Goal: Task Accomplishment & Management: Manage account settings

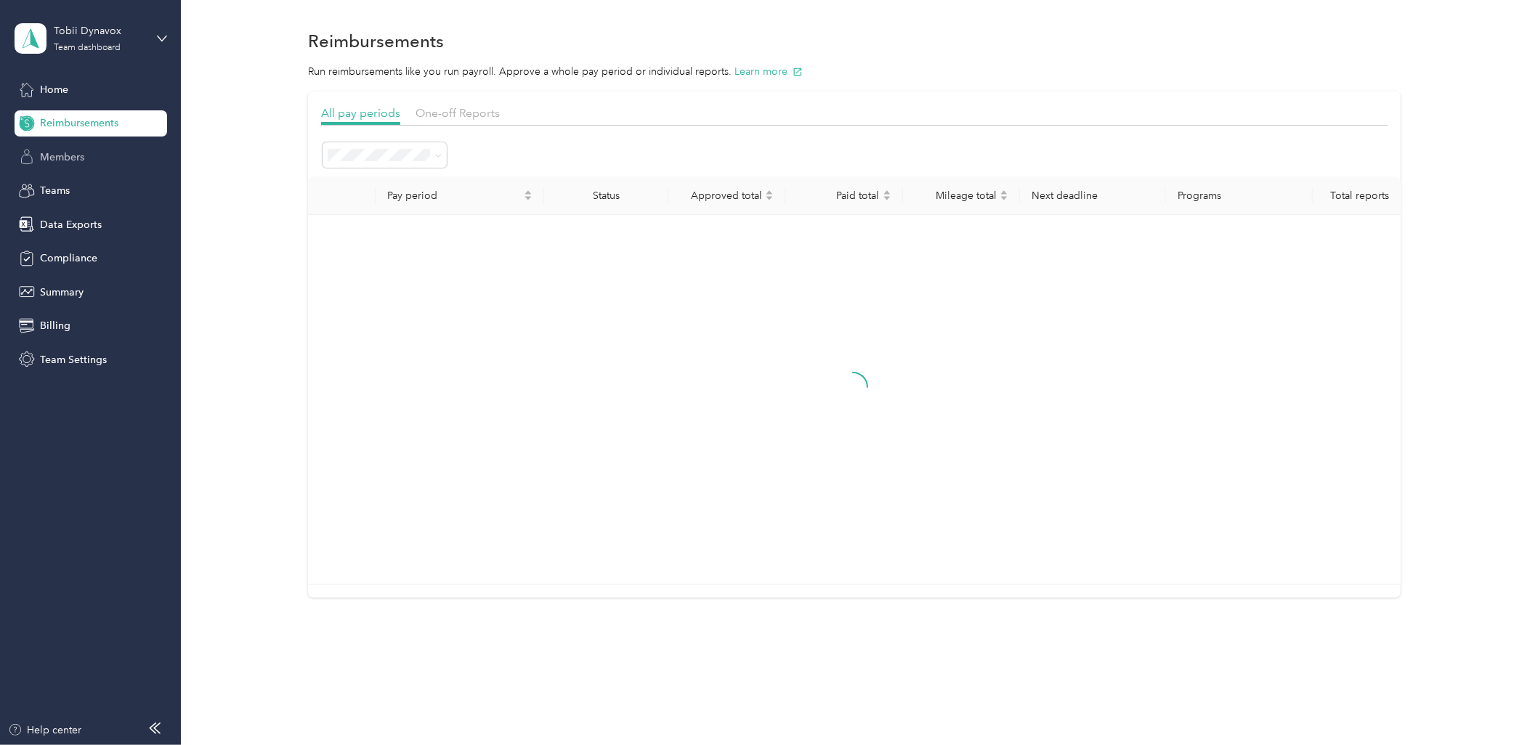
click at [76, 160] on span "Members" at bounding box center [62, 157] width 44 height 15
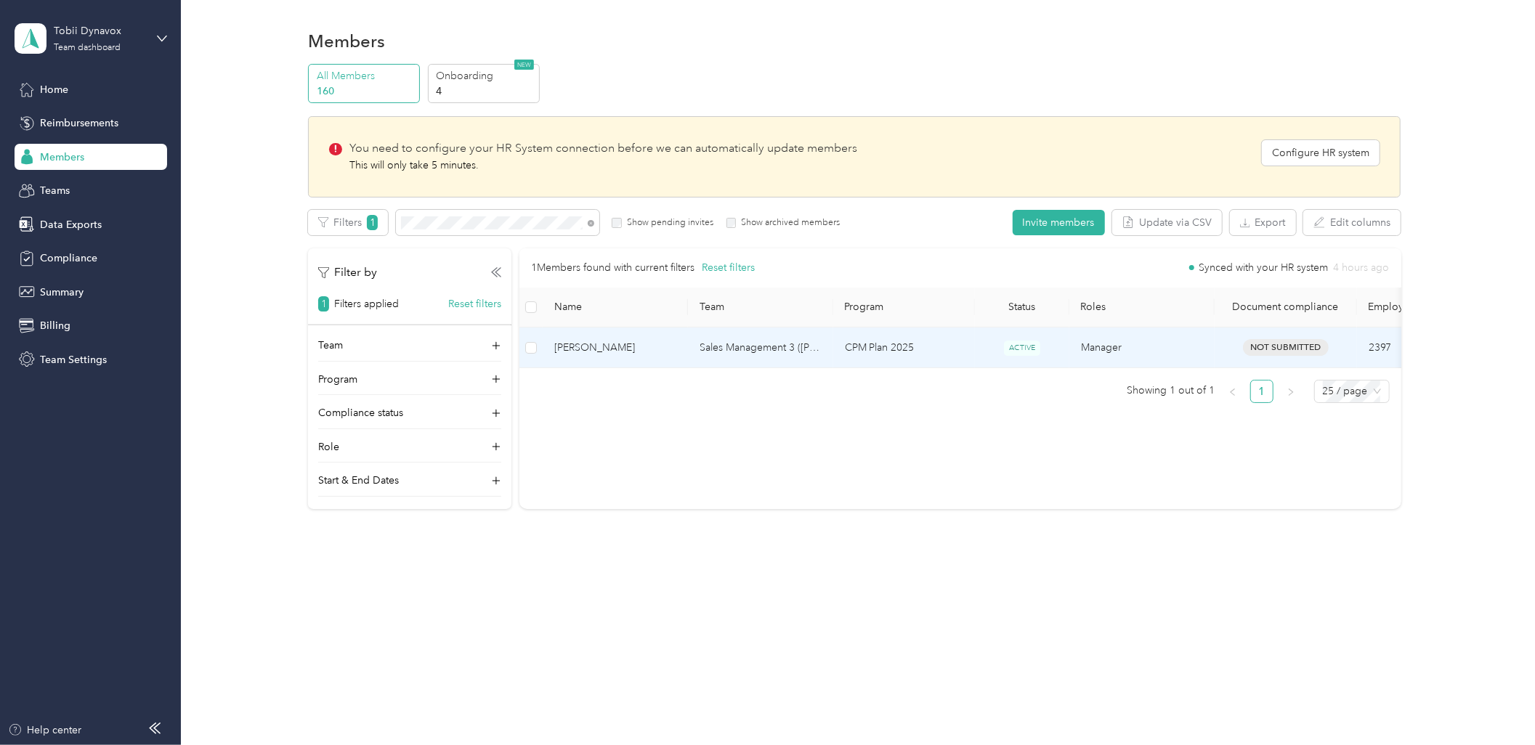
click at [662, 346] on span "[PERSON_NAME]" at bounding box center [615, 348] width 122 height 16
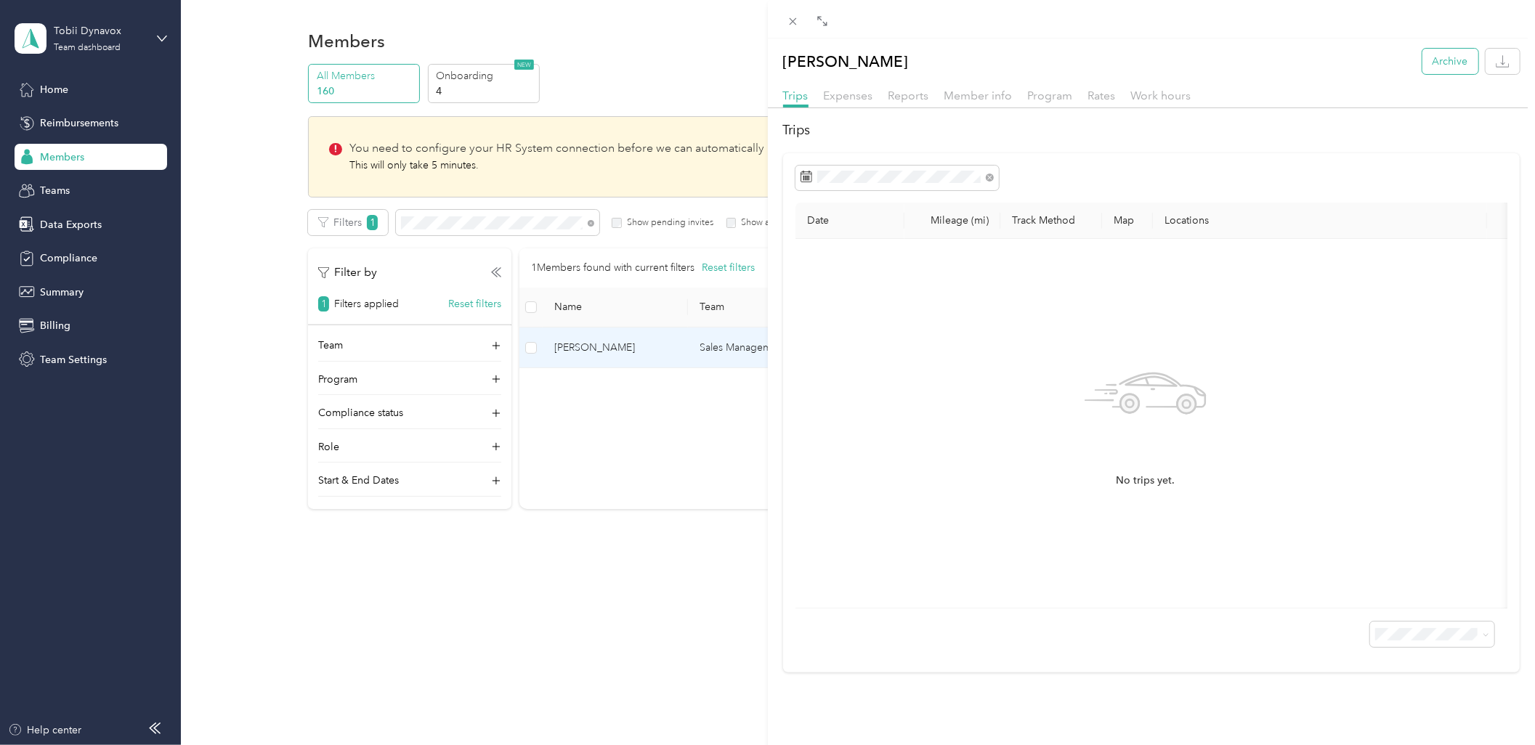
click at [1436, 60] on button "Archive" at bounding box center [1450, 61] width 56 height 25
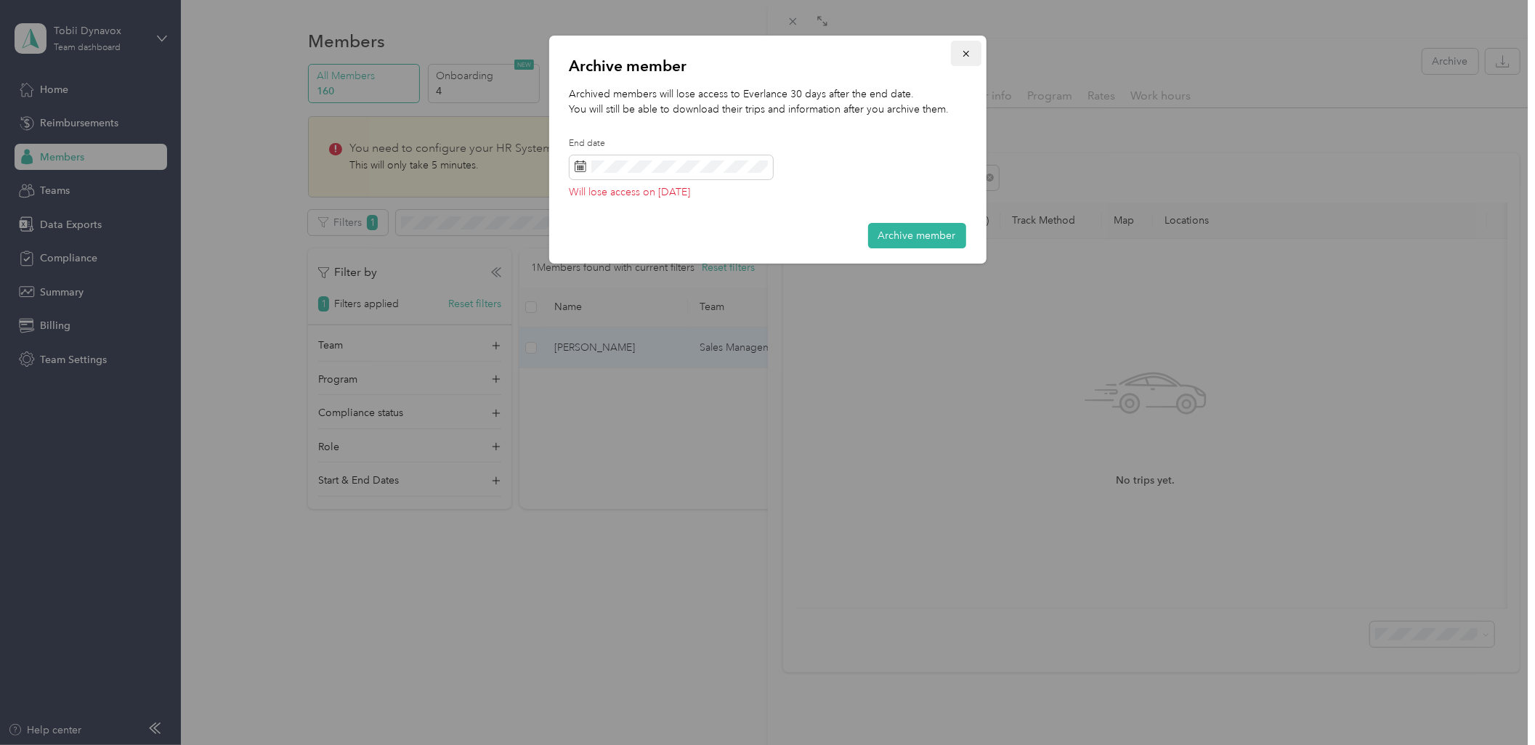
click at [970, 49] on icon "button" at bounding box center [966, 54] width 10 height 10
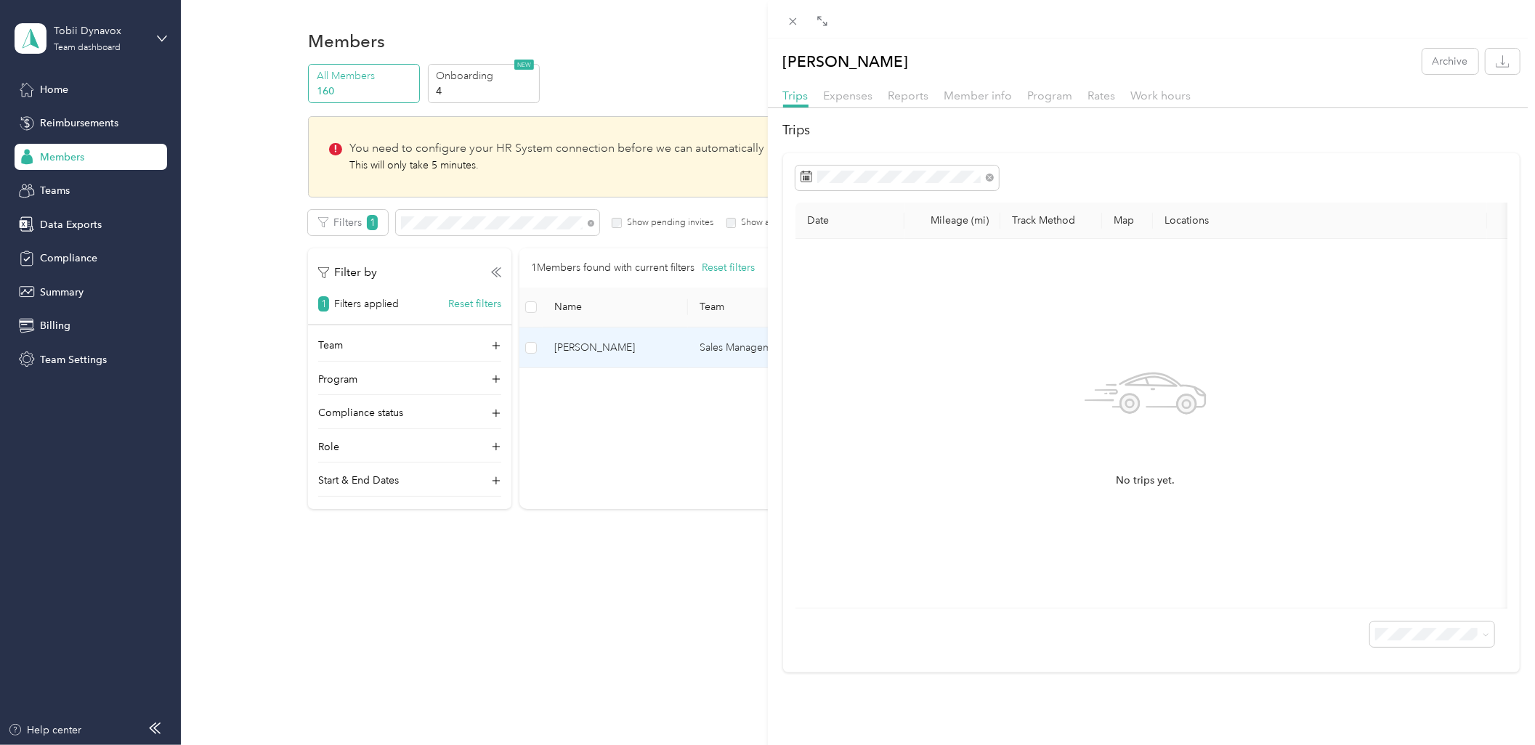
click at [109, 184] on div "[PERSON_NAME] Archive Trips Expenses Reports Member info Program Rates Work hou…" at bounding box center [767, 372] width 1535 height 745
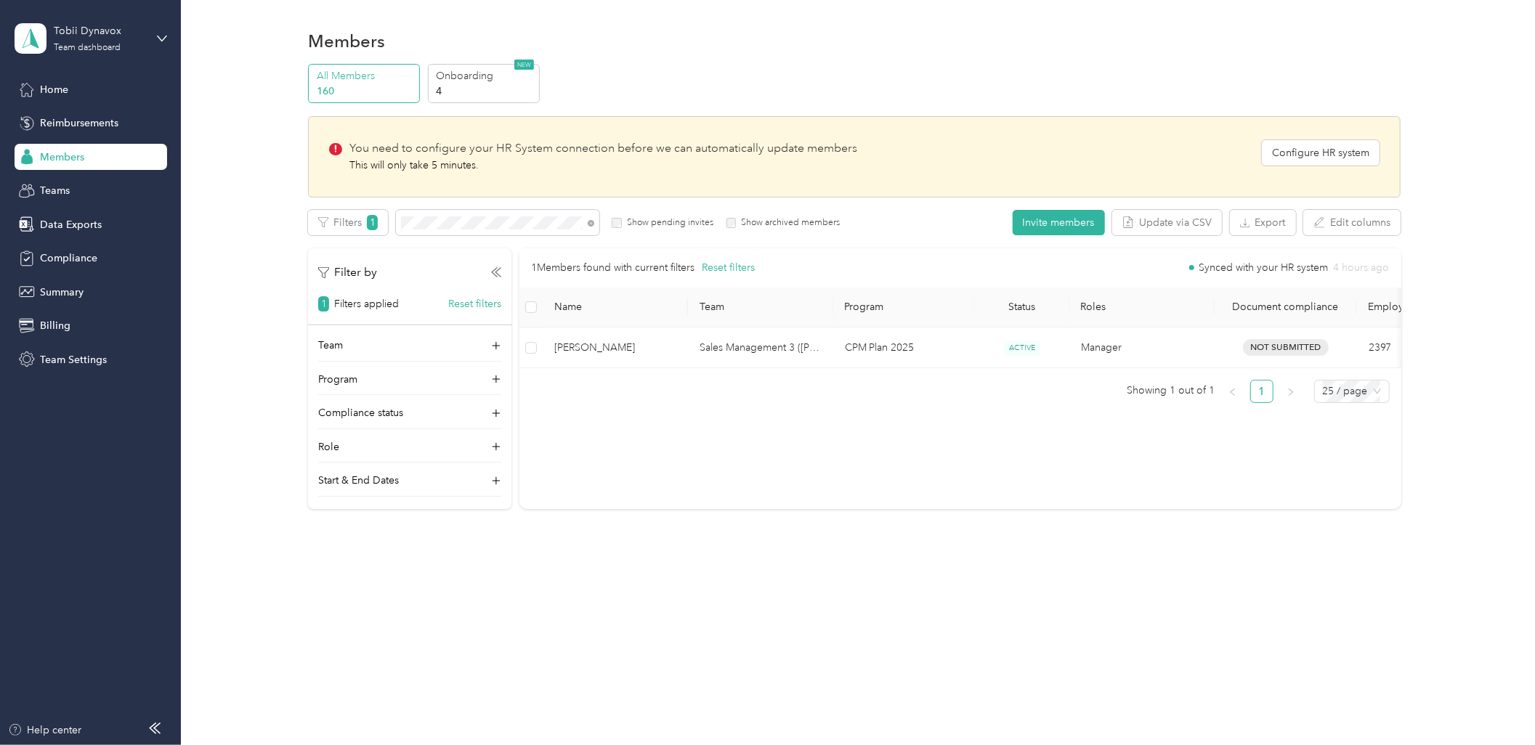
click at [110, 150] on div at bounding box center [767, 372] width 1535 height 745
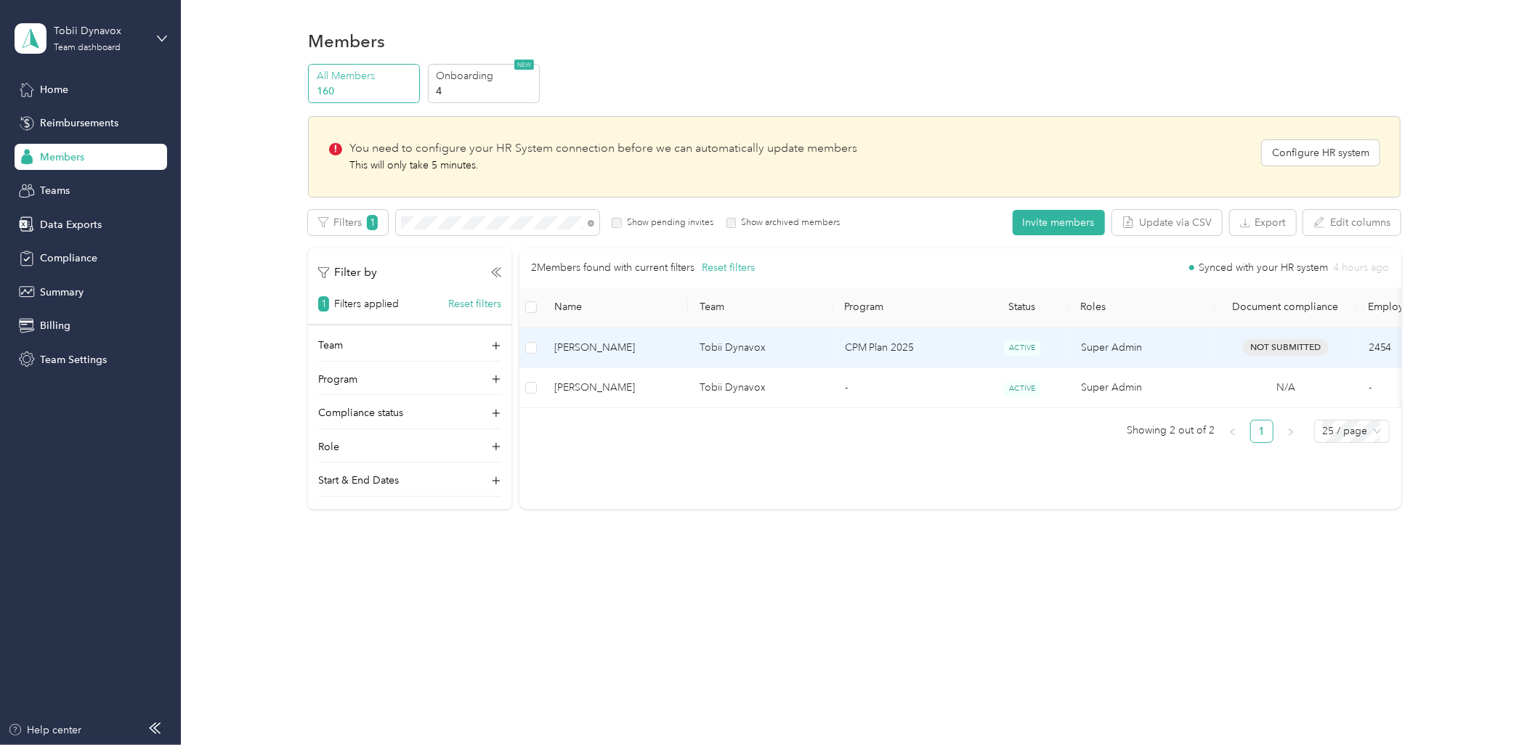
click at [773, 347] on td "Tobii Dynavox" at bounding box center [760, 348] width 145 height 41
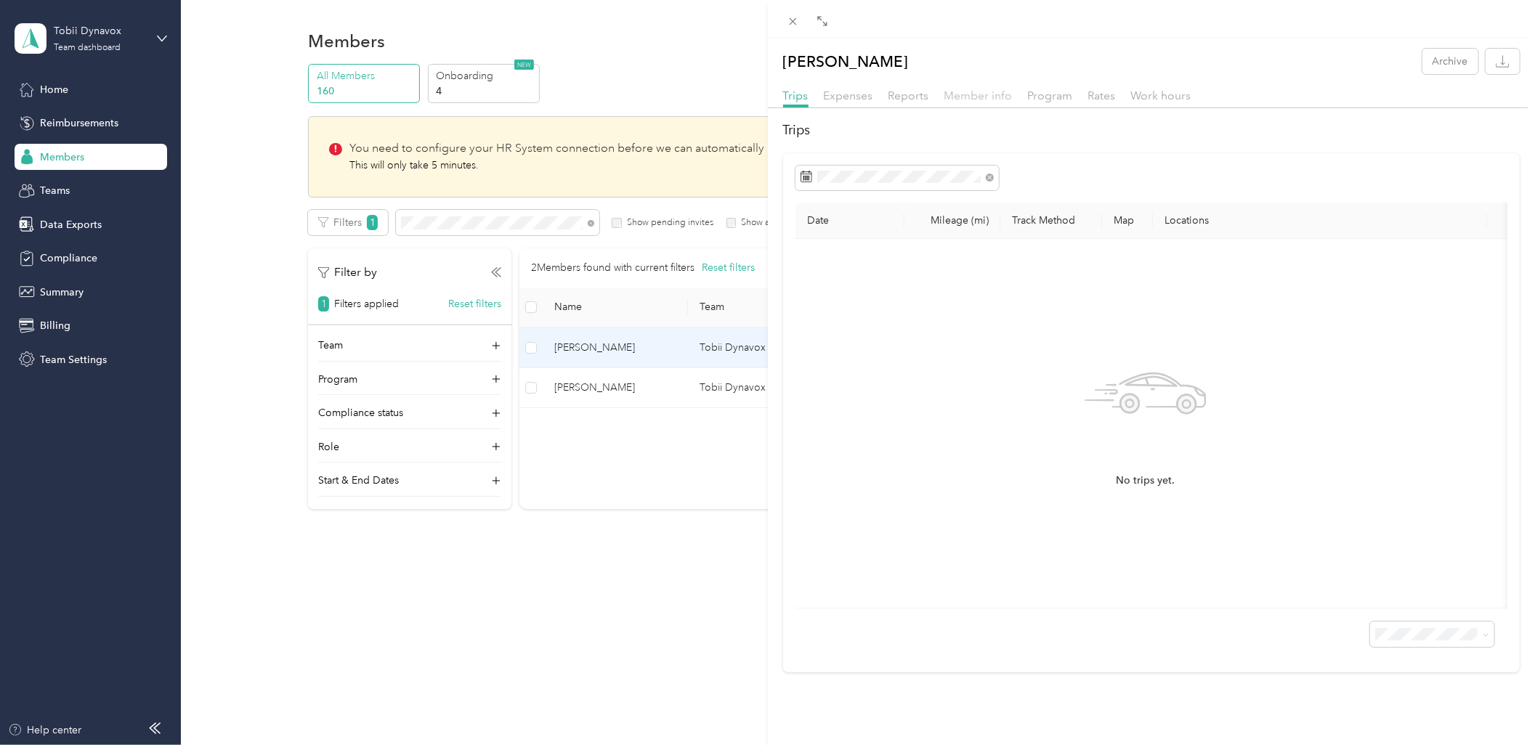
click at [995, 95] on span "Member info" at bounding box center [978, 96] width 68 height 14
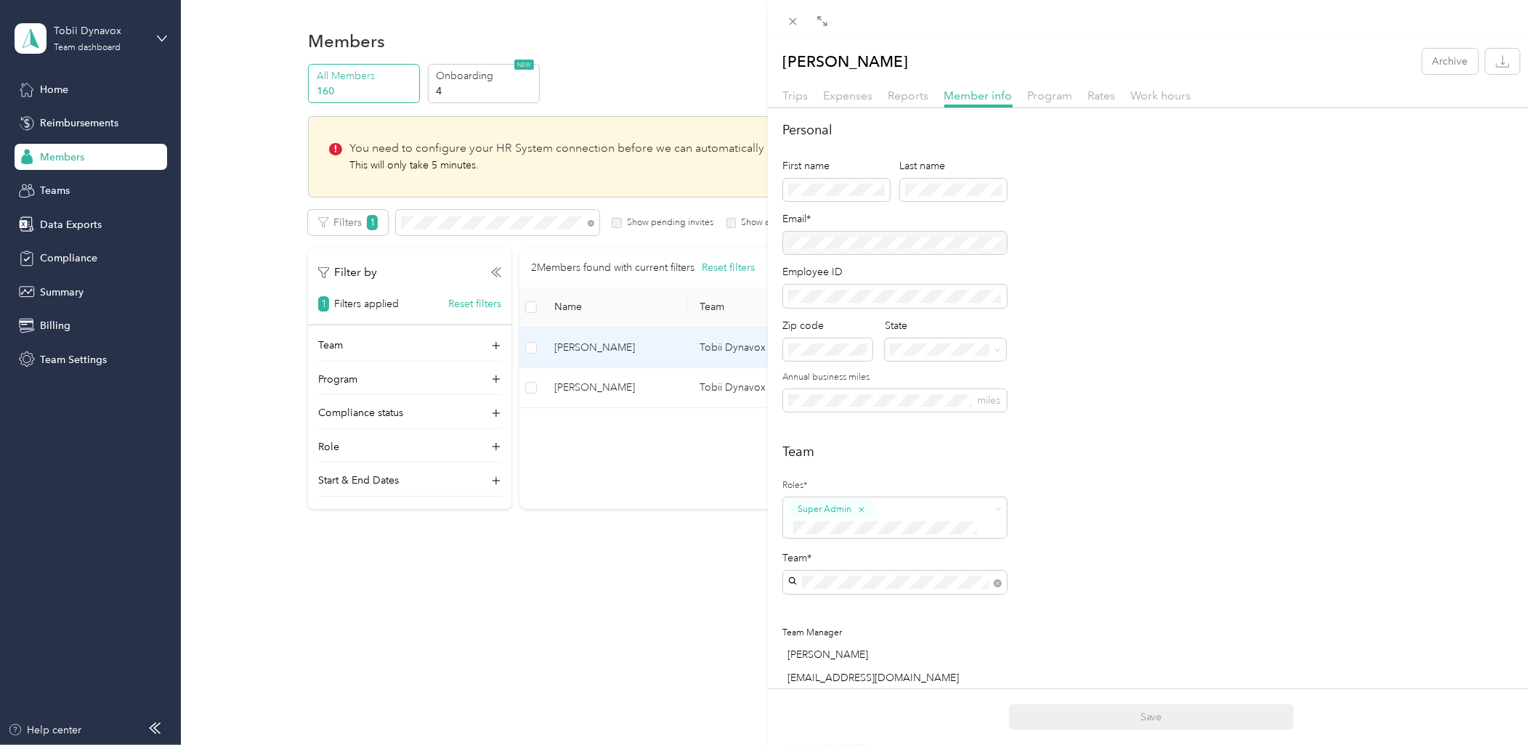
click at [622, 500] on div "[PERSON_NAME] Archive Trips Expenses Reports Member info Program Rates Work hou…" at bounding box center [767, 372] width 1535 height 745
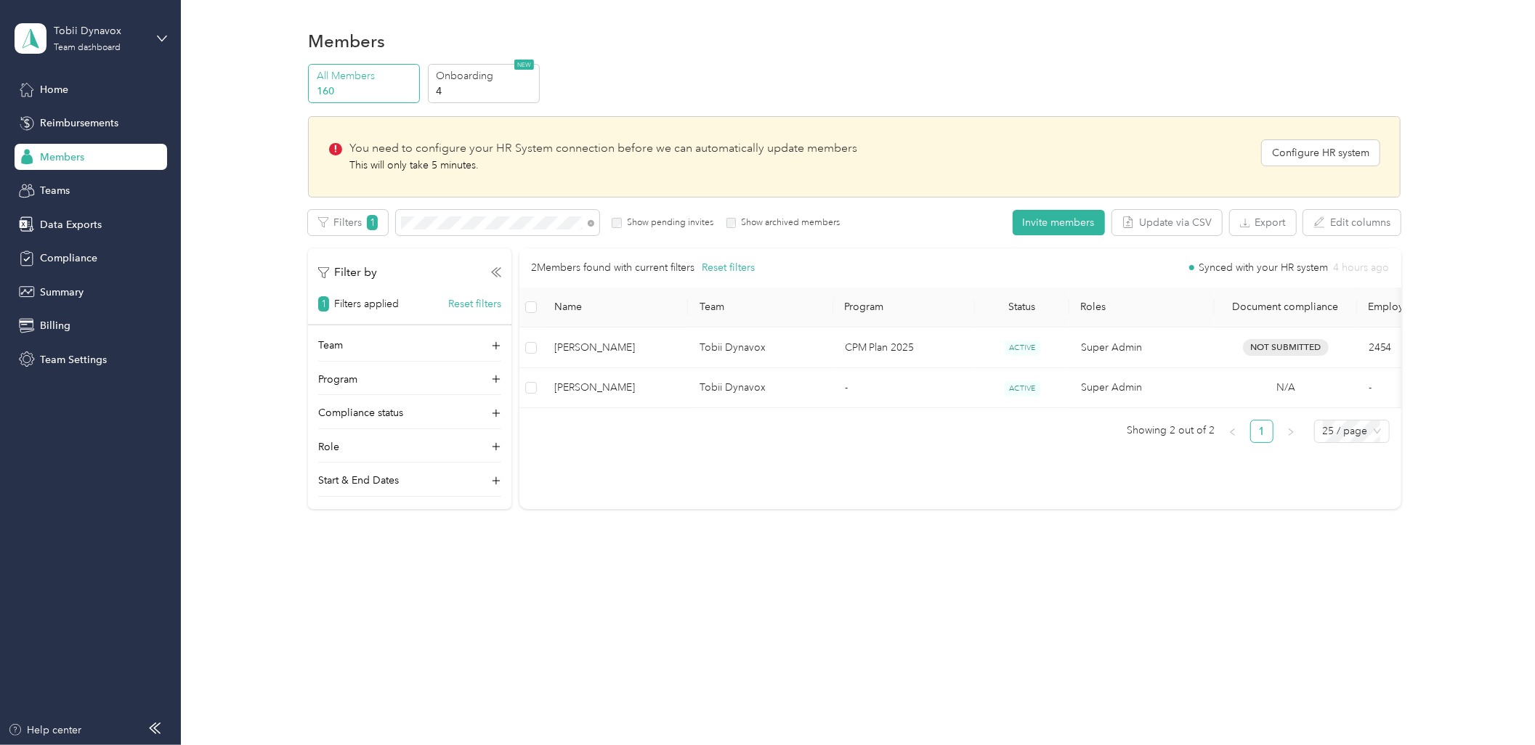
click at [893, 510] on div "All Members 160 Onboarding 4 NEW You need to configure your HR System connectio…" at bounding box center [854, 293] width 1092 height 458
click at [572, 338] on td "[PERSON_NAME]" at bounding box center [615, 348] width 145 height 41
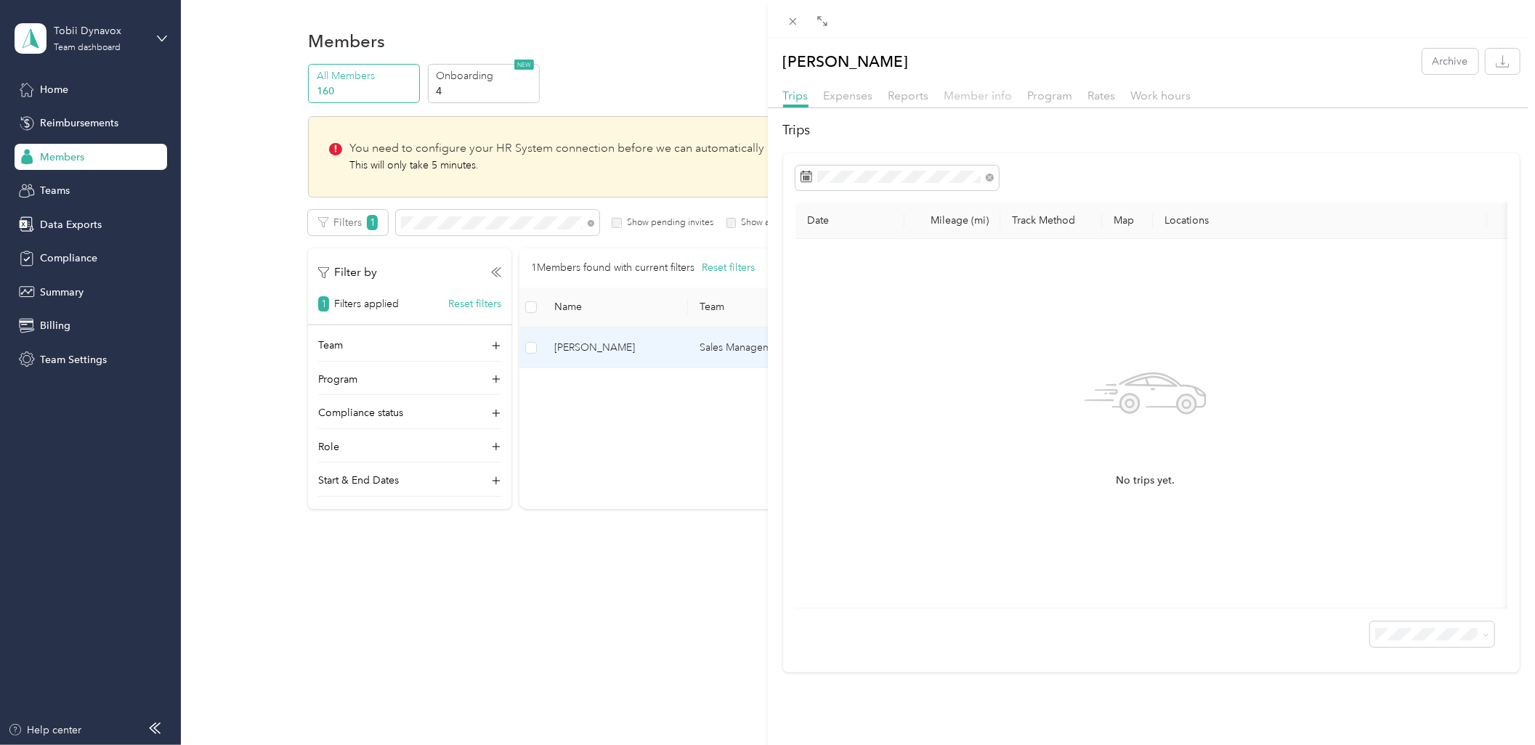
click at [970, 97] on span "Member info" at bounding box center [978, 96] width 68 height 14
click at [896, 99] on span "Reports" at bounding box center [908, 96] width 41 height 14
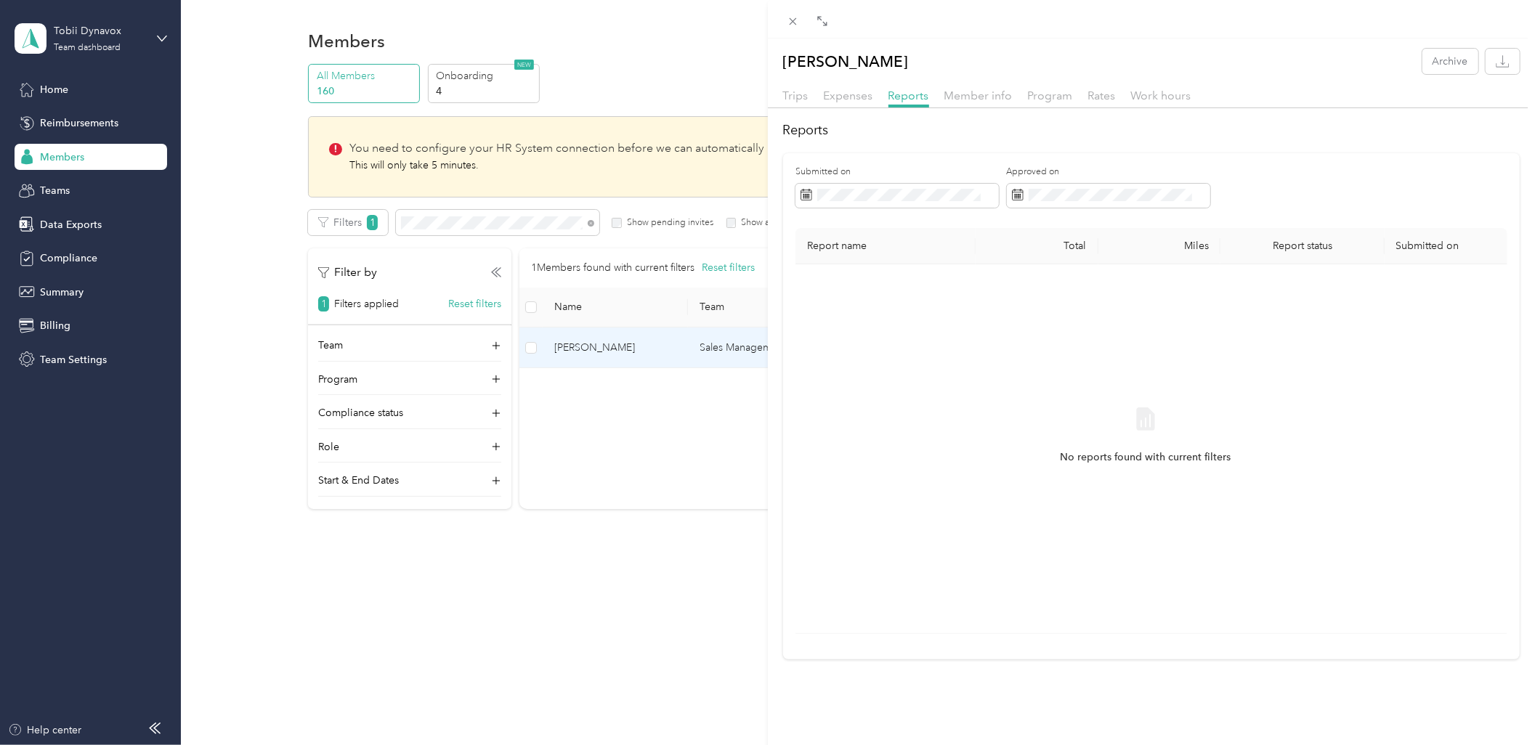
click at [615, 494] on div "[PERSON_NAME] Archive Trips Expenses Reports Member info Program Rates Work hou…" at bounding box center [767, 372] width 1535 height 745
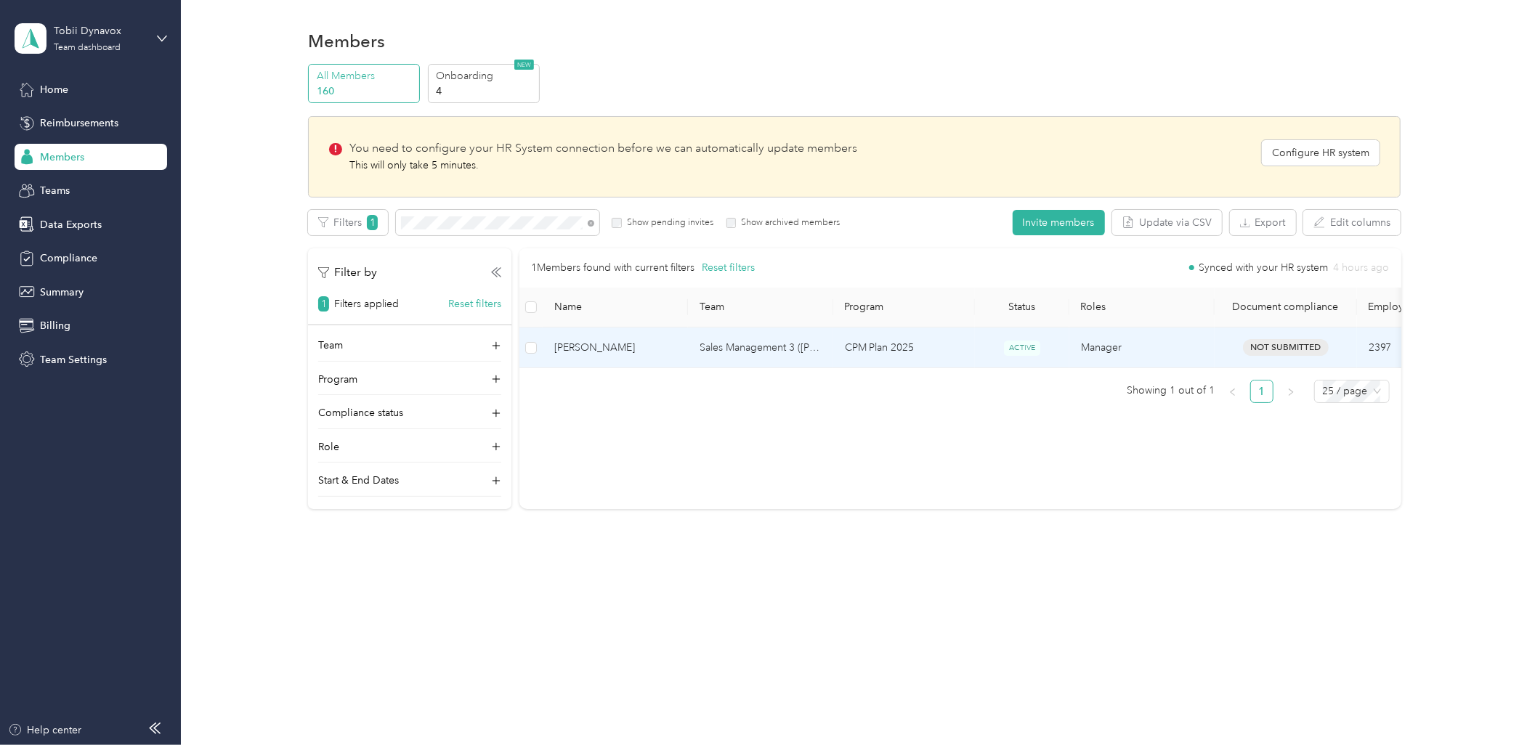
click at [605, 350] on span "[PERSON_NAME]" at bounding box center [615, 348] width 122 height 16
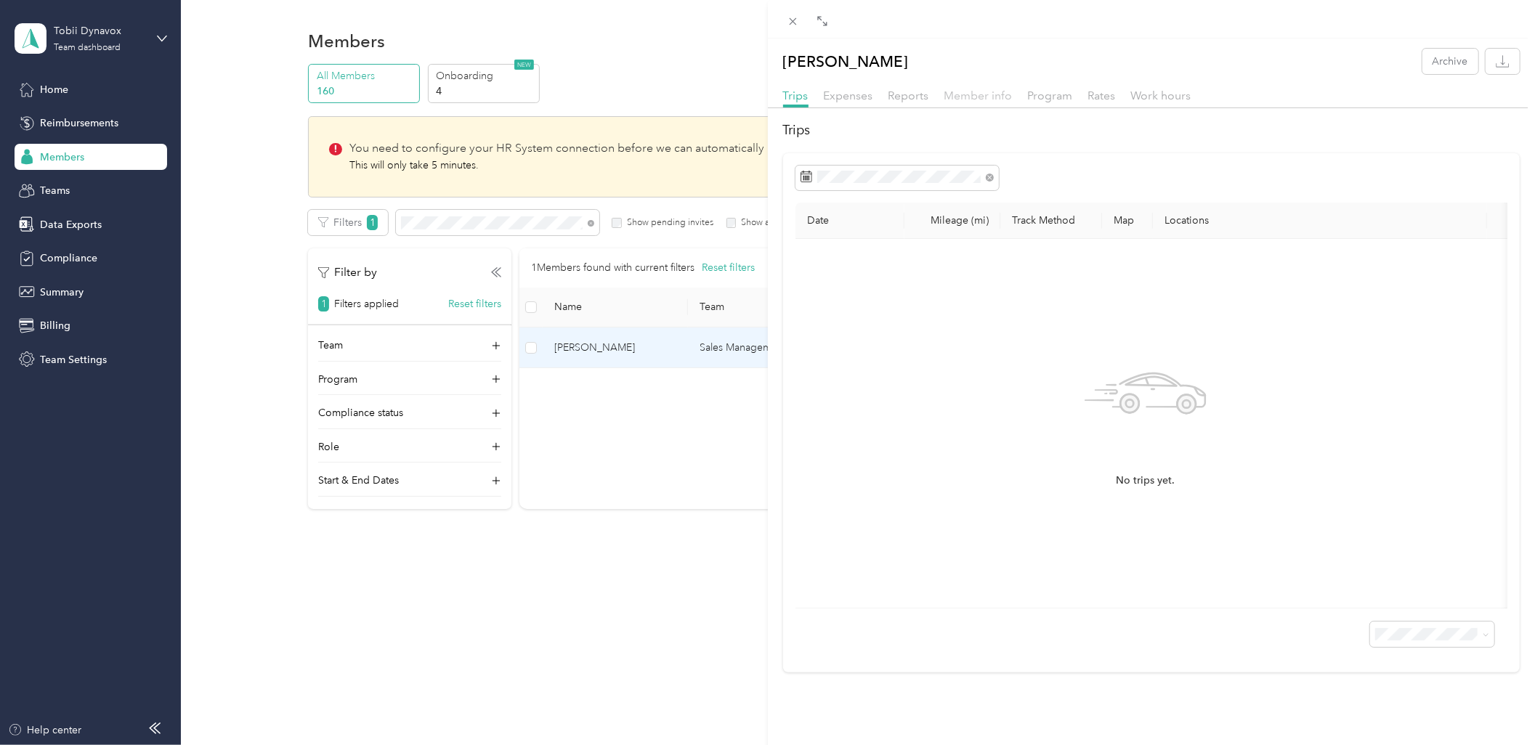
click at [989, 100] on span "Member info" at bounding box center [978, 96] width 68 height 14
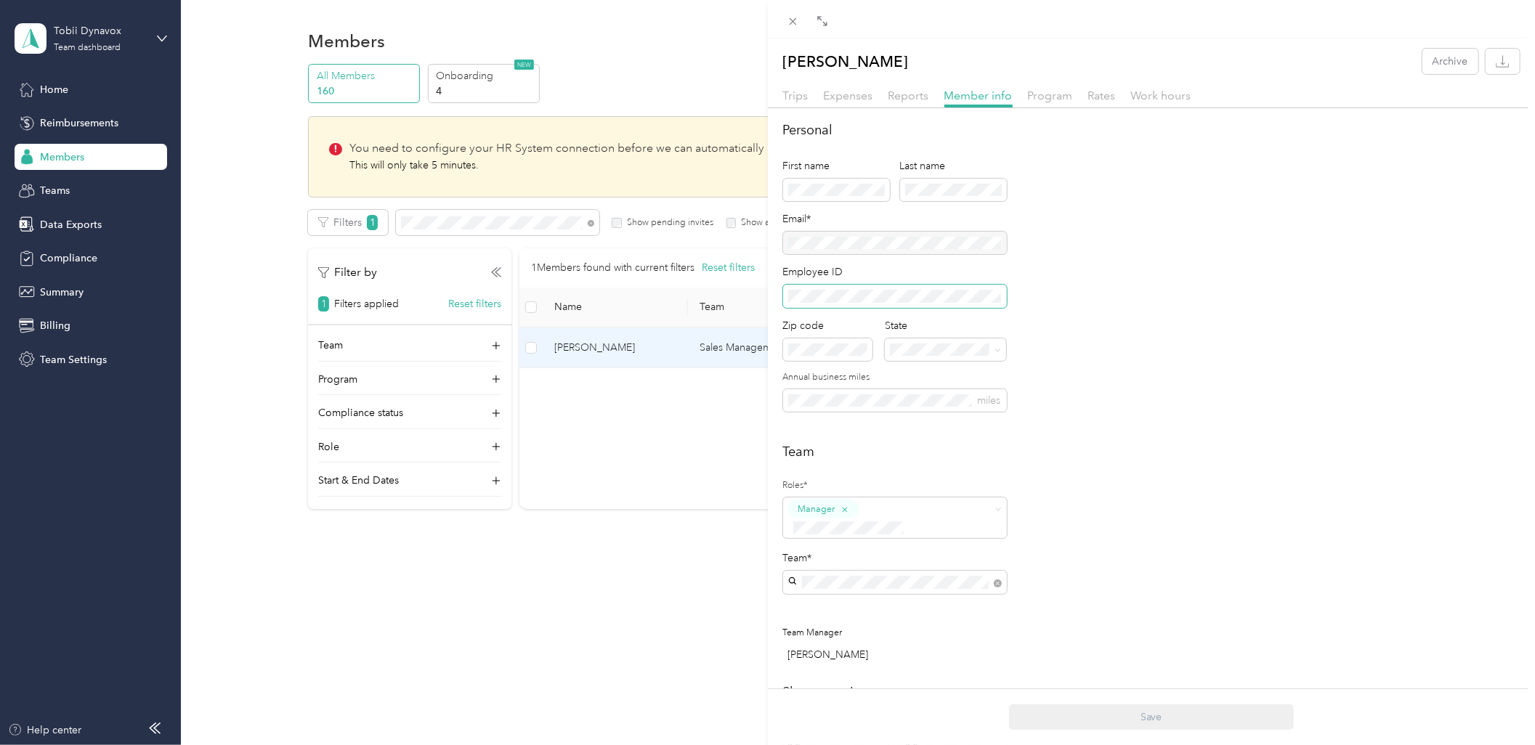
click at [760, 295] on div "[PERSON_NAME] Archive Trips Expenses Reports Member info Program Rates Work hou…" at bounding box center [767, 372] width 1535 height 745
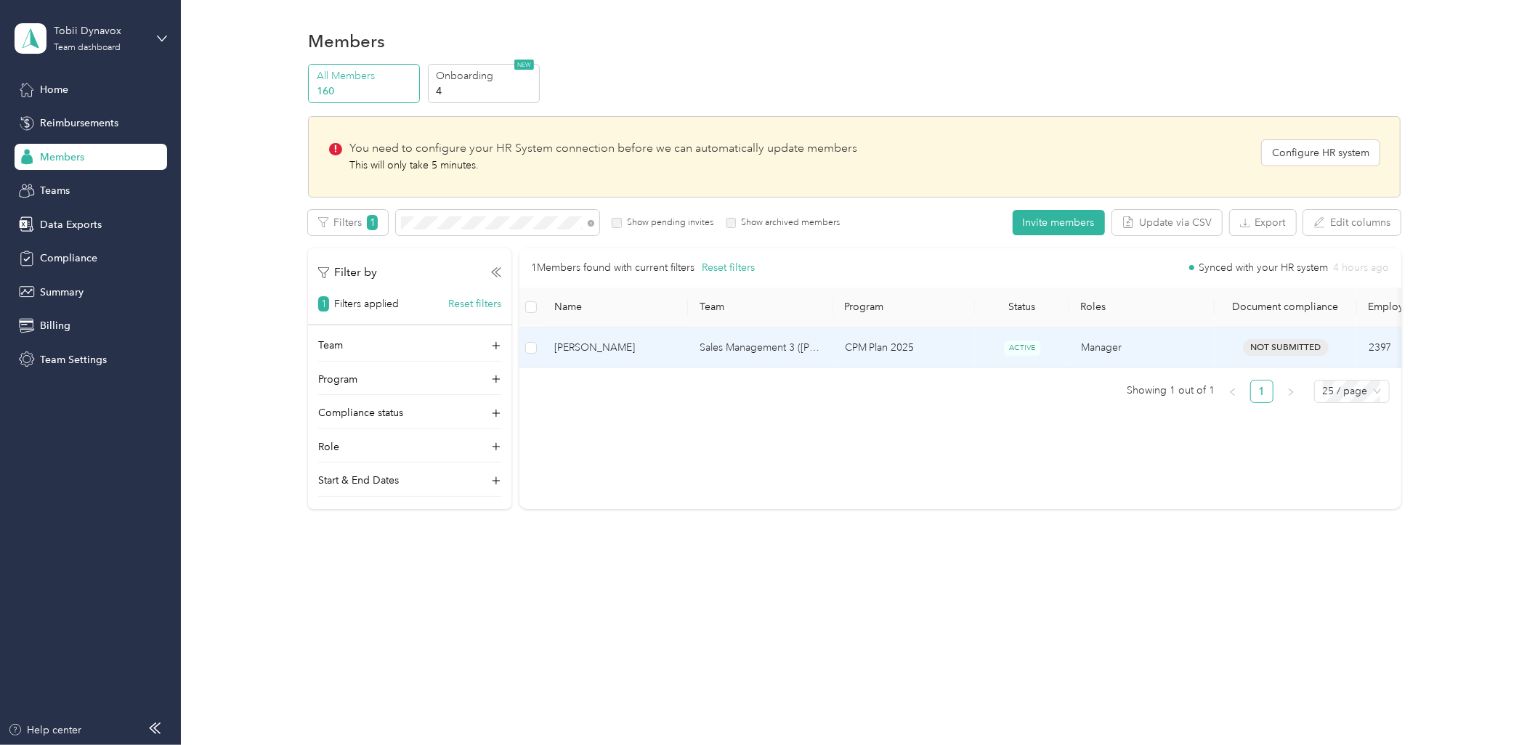
click at [928, 350] on td "CPM Plan 2025" at bounding box center [904, 348] width 142 height 41
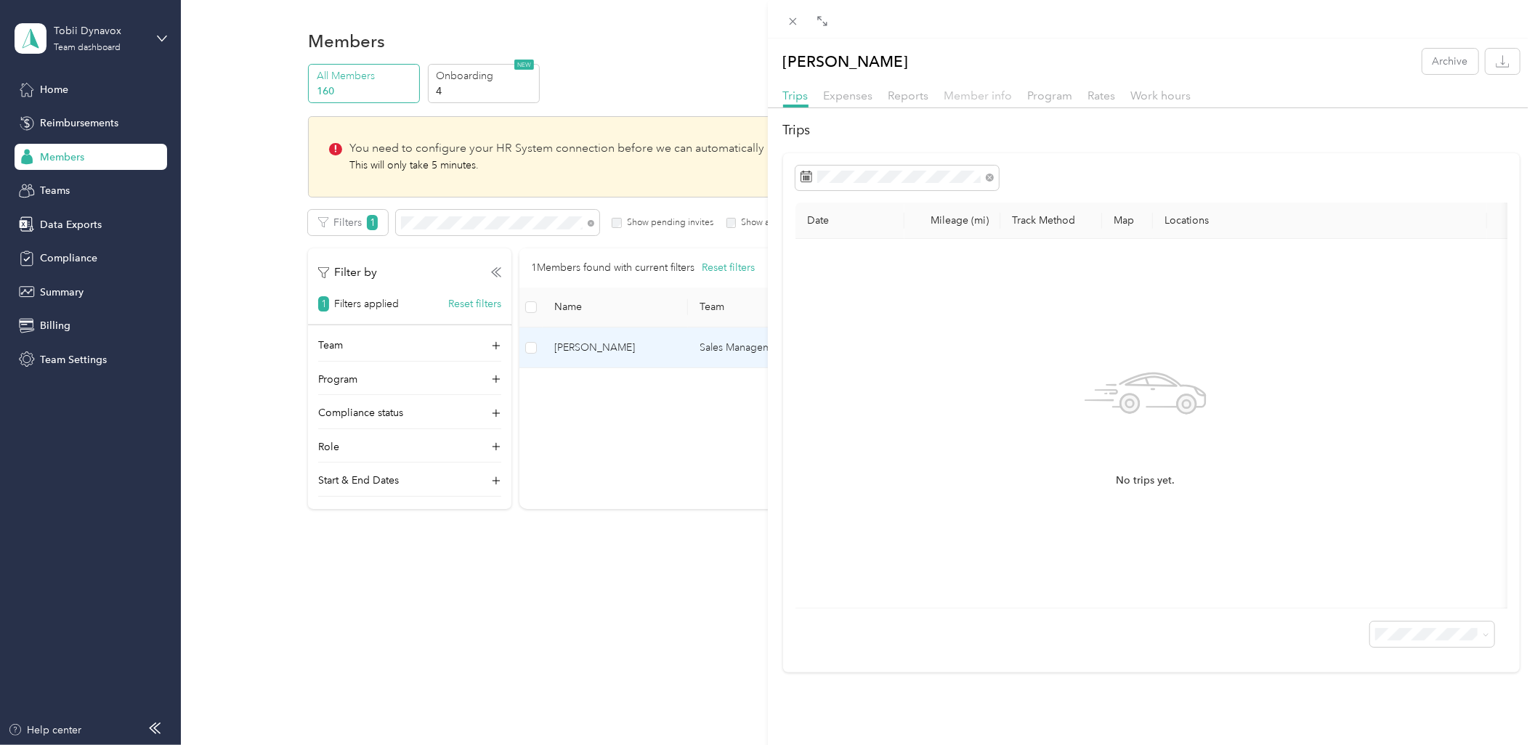
click at [990, 97] on span "Member info" at bounding box center [978, 96] width 68 height 14
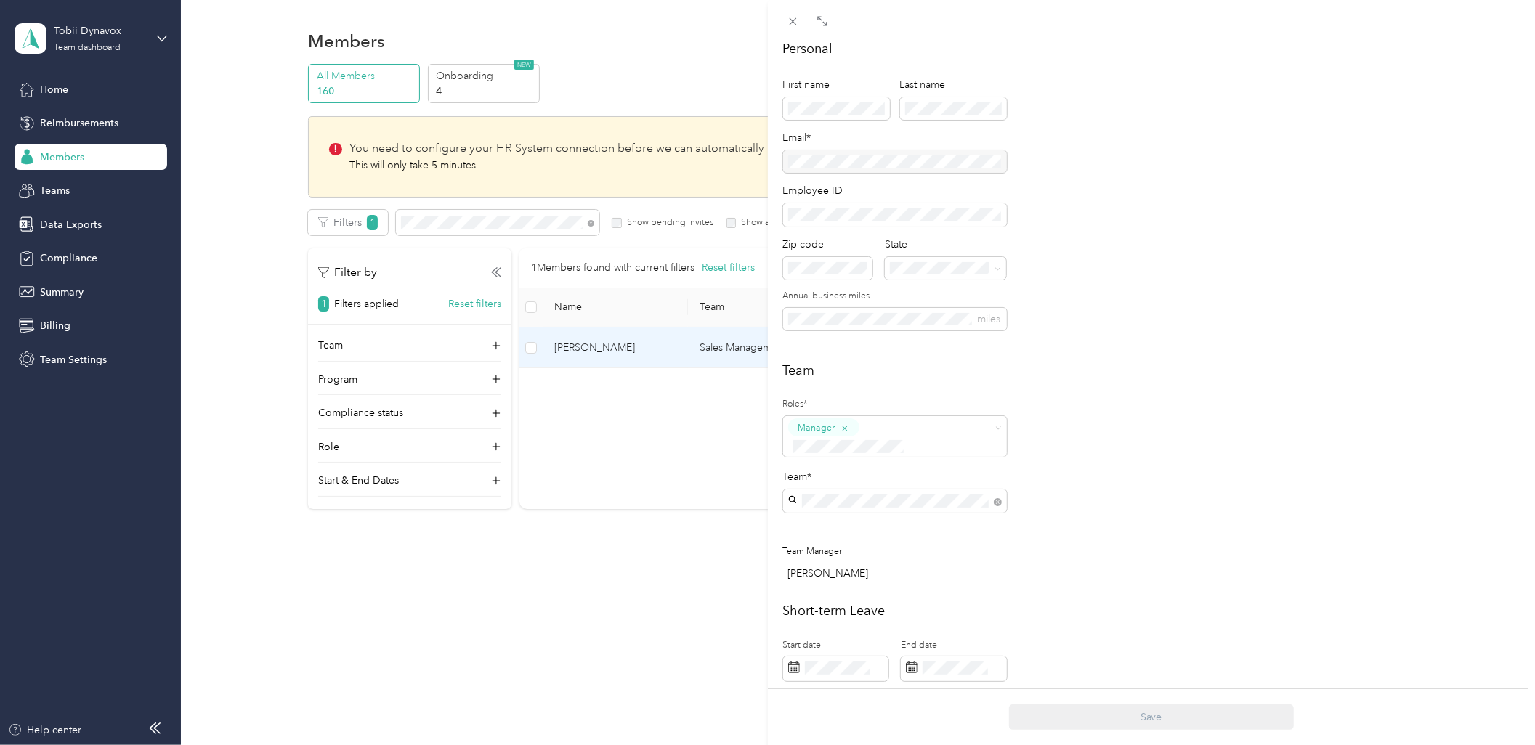
scroll to position [17, 0]
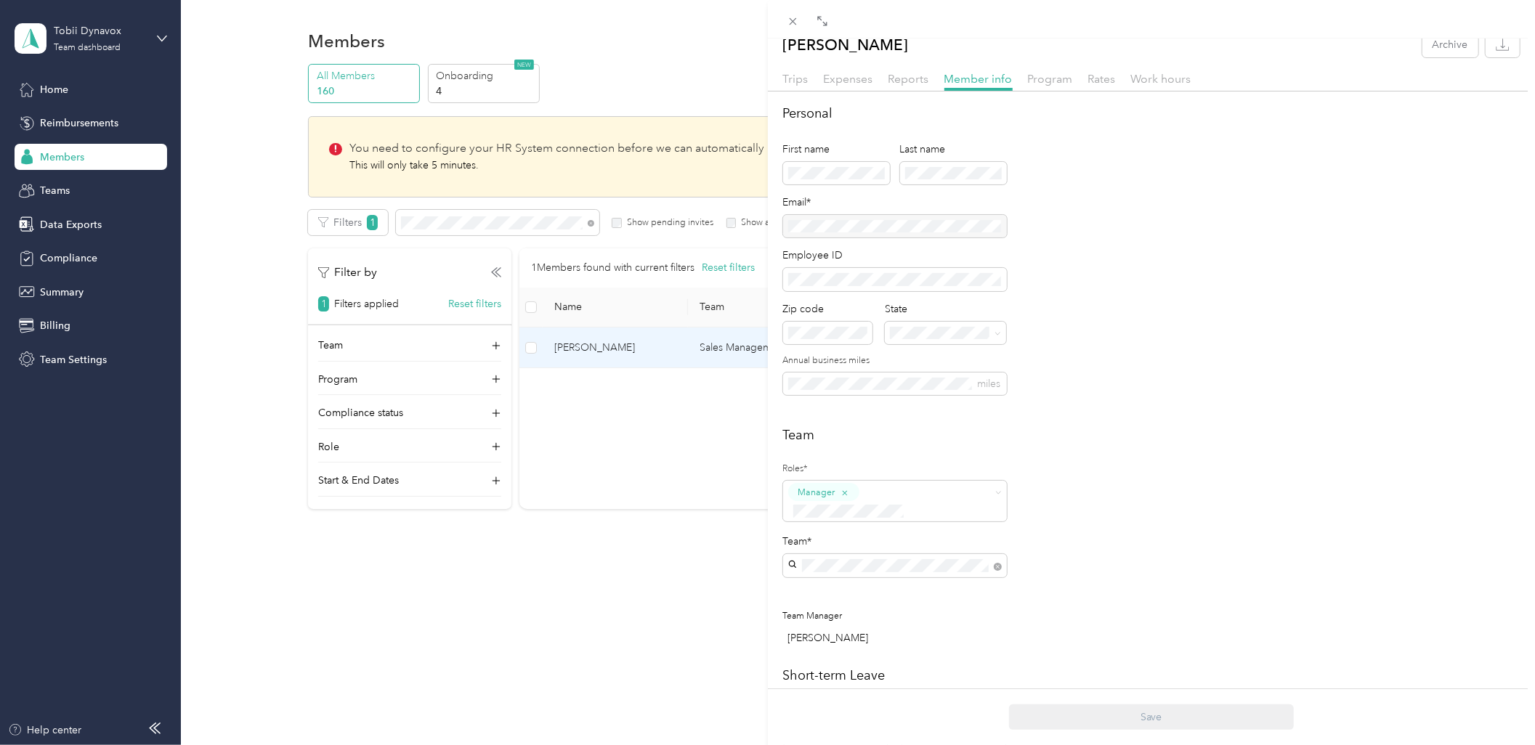
click at [699, 460] on div "[PERSON_NAME] Archive Trips Expenses Reports Member info Program Rates Work hou…" at bounding box center [767, 372] width 1535 height 745
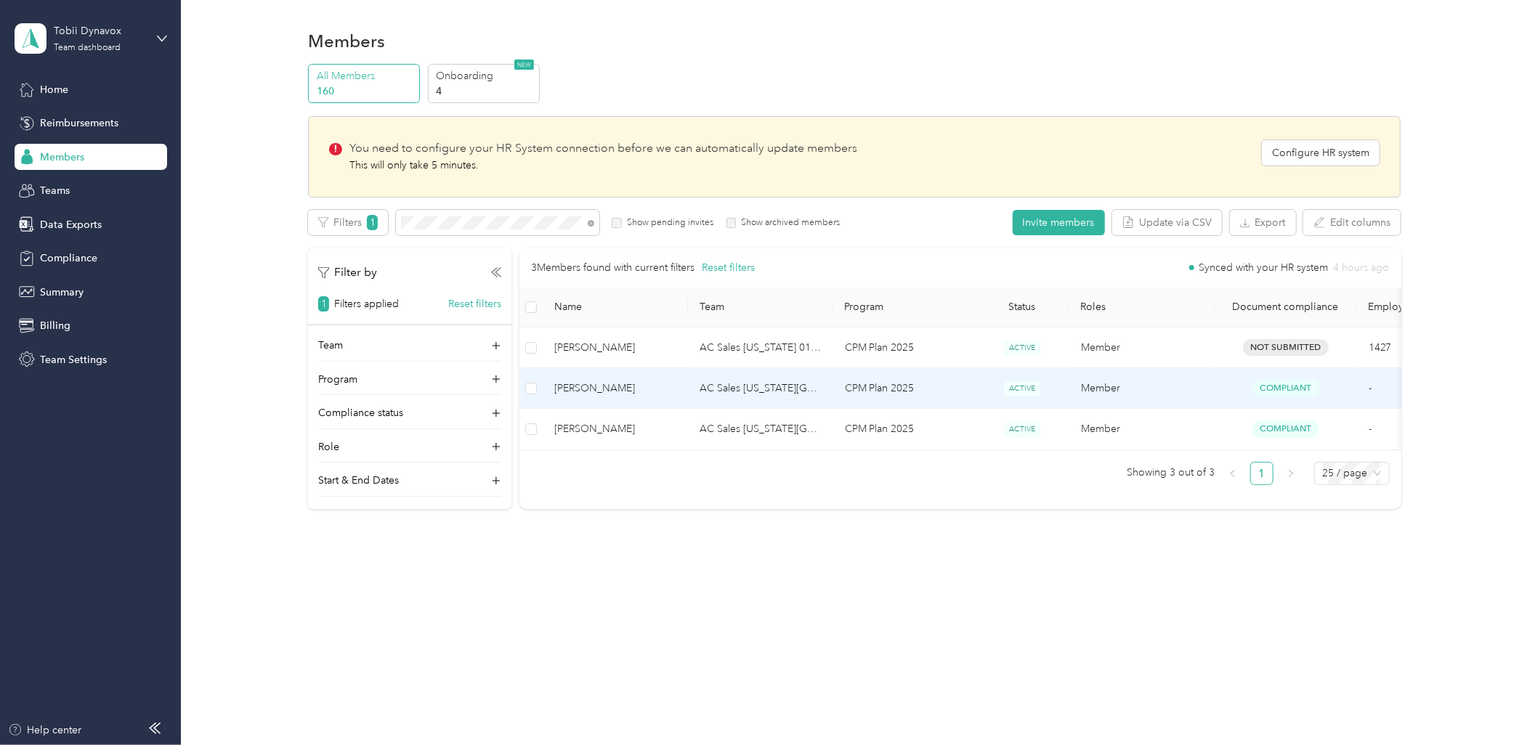
click at [882, 389] on td "CPM Plan 2025" at bounding box center [904, 388] width 142 height 41
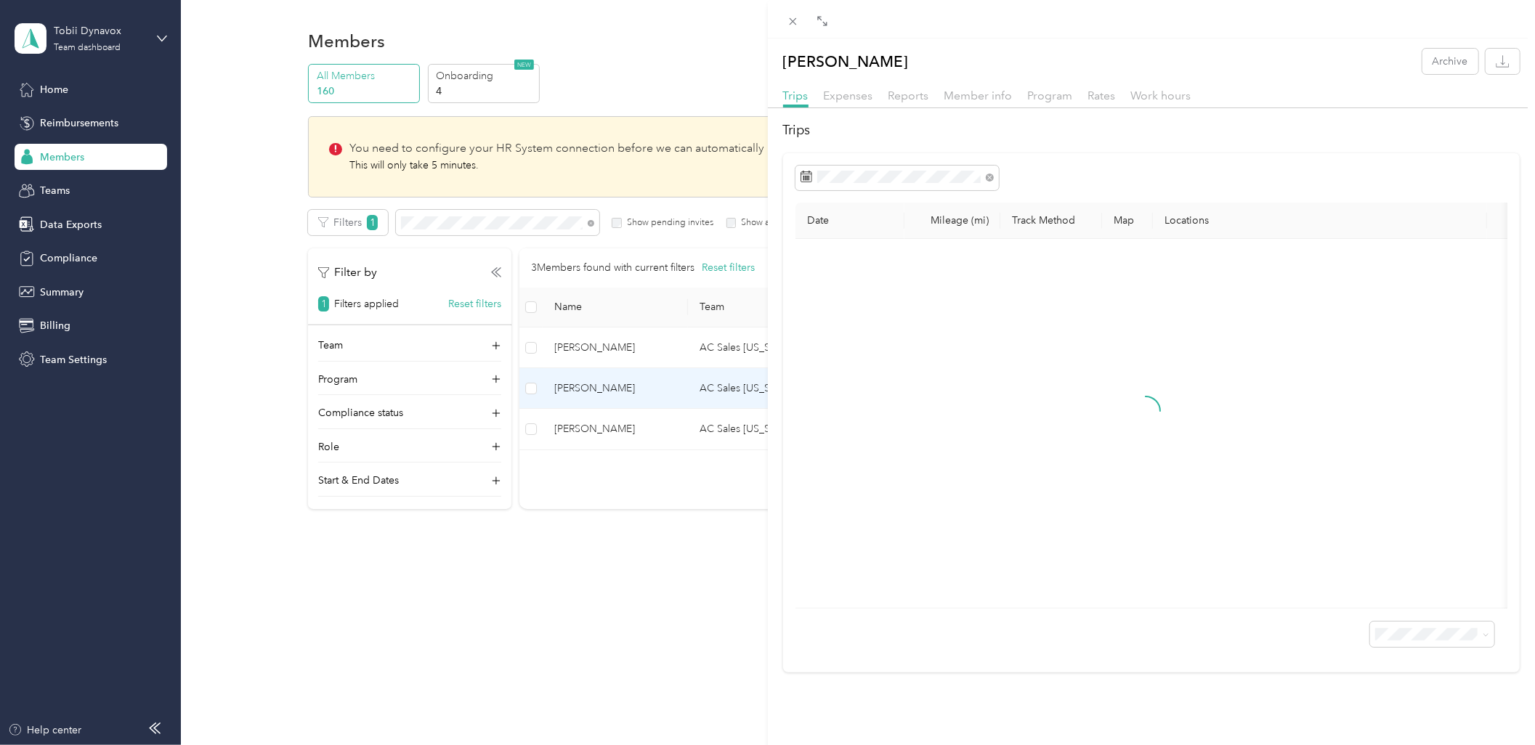
click at [993, 102] on div "Member info" at bounding box center [978, 96] width 68 height 18
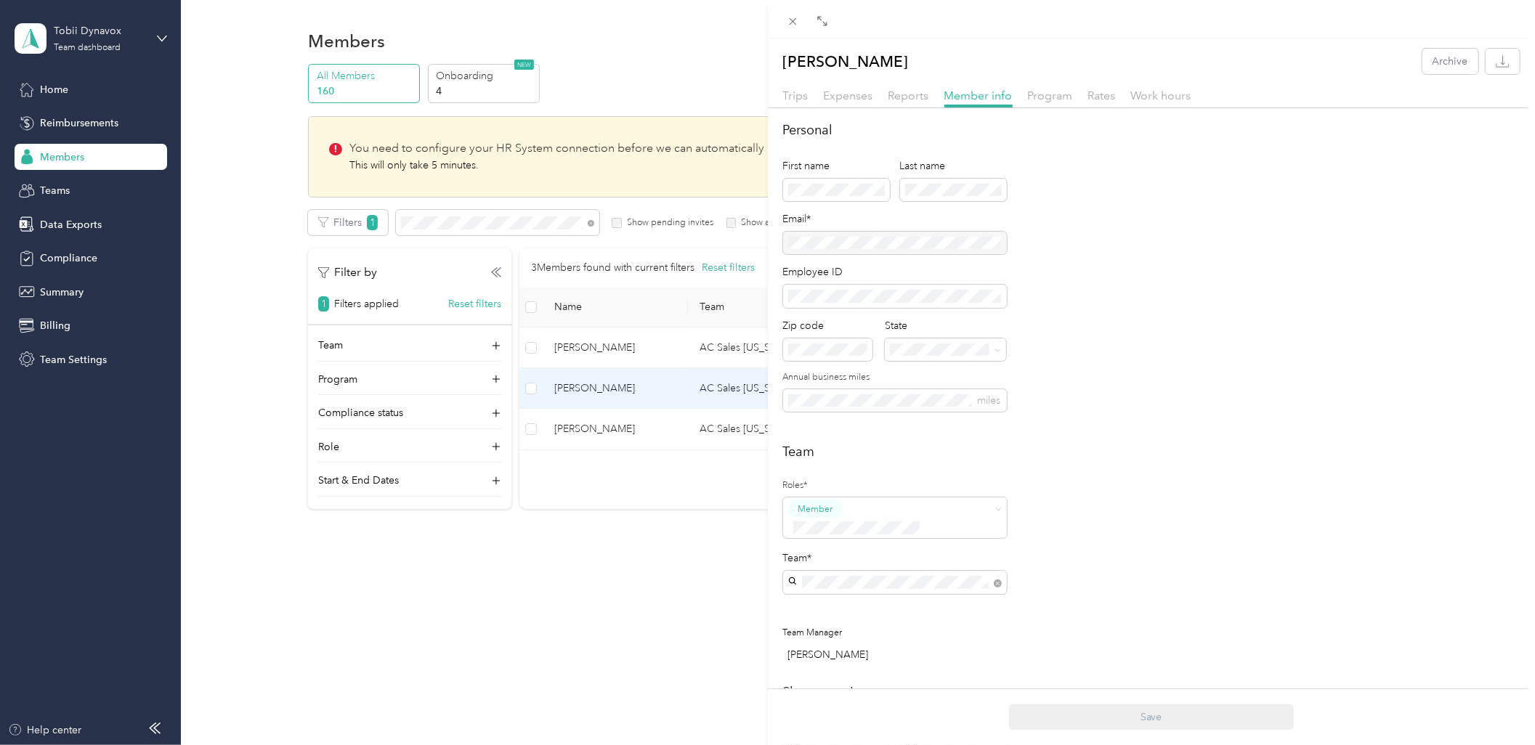
click at [712, 417] on div "[PERSON_NAME] Archive Trips Expenses Reports Member info Program Rates Work hou…" at bounding box center [767, 372] width 1535 height 745
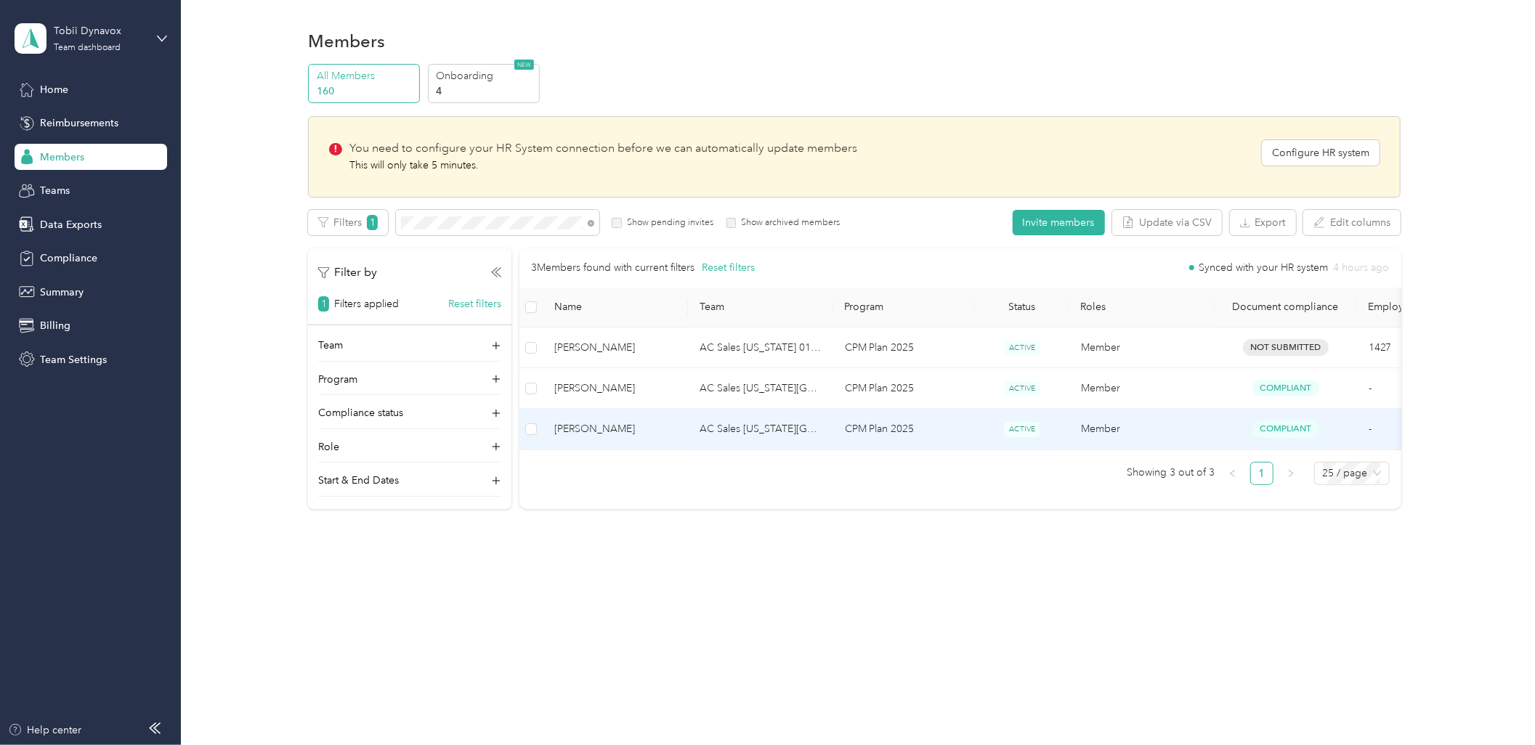
click at [723, 430] on td "AC Sales [US_STATE][GEOGRAPHIC_DATA] US01-AC-D50011-CC13400 ([PERSON_NAME])" at bounding box center [760, 429] width 145 height 41
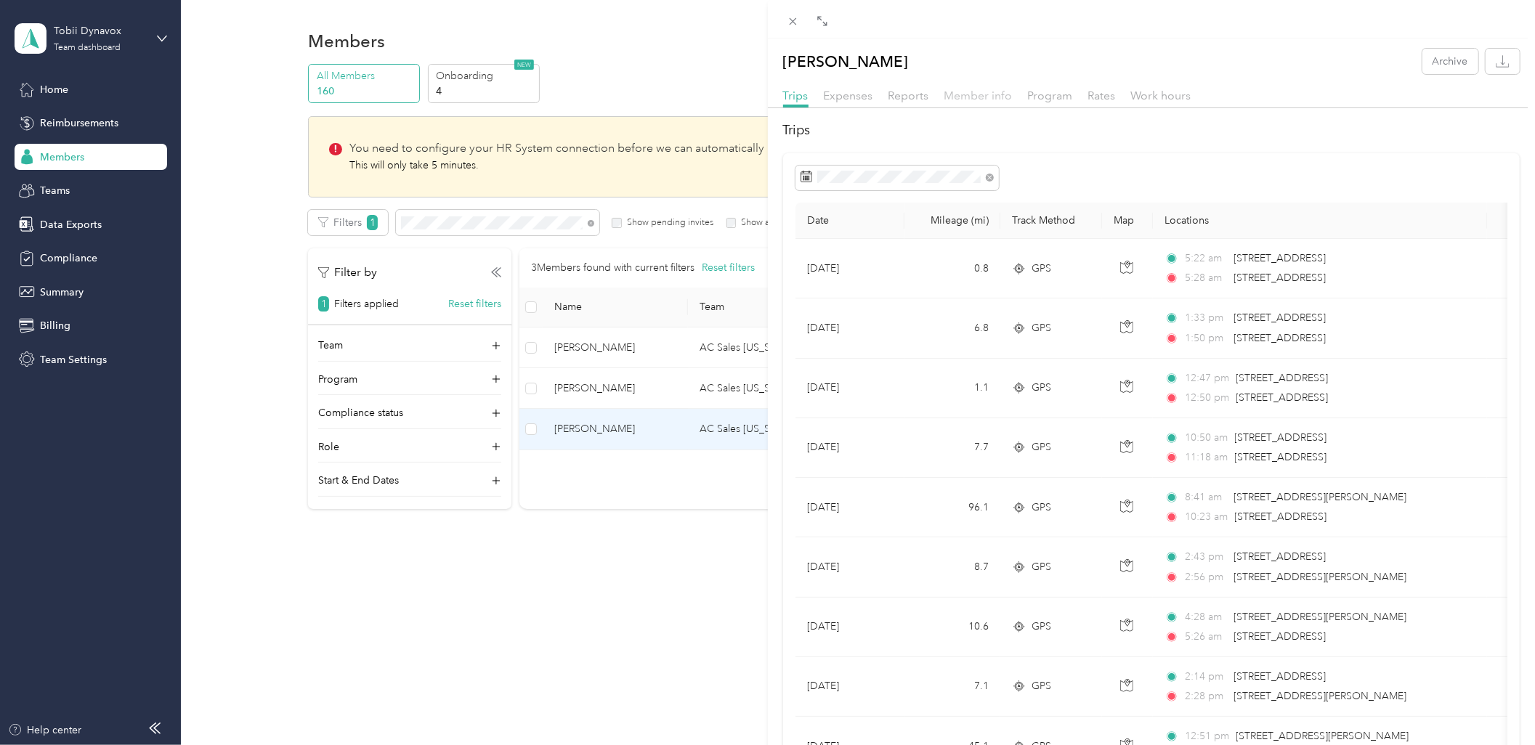
click at [951, 95] on span "Member info" at bounding box center [978, 96] width 68 height 14
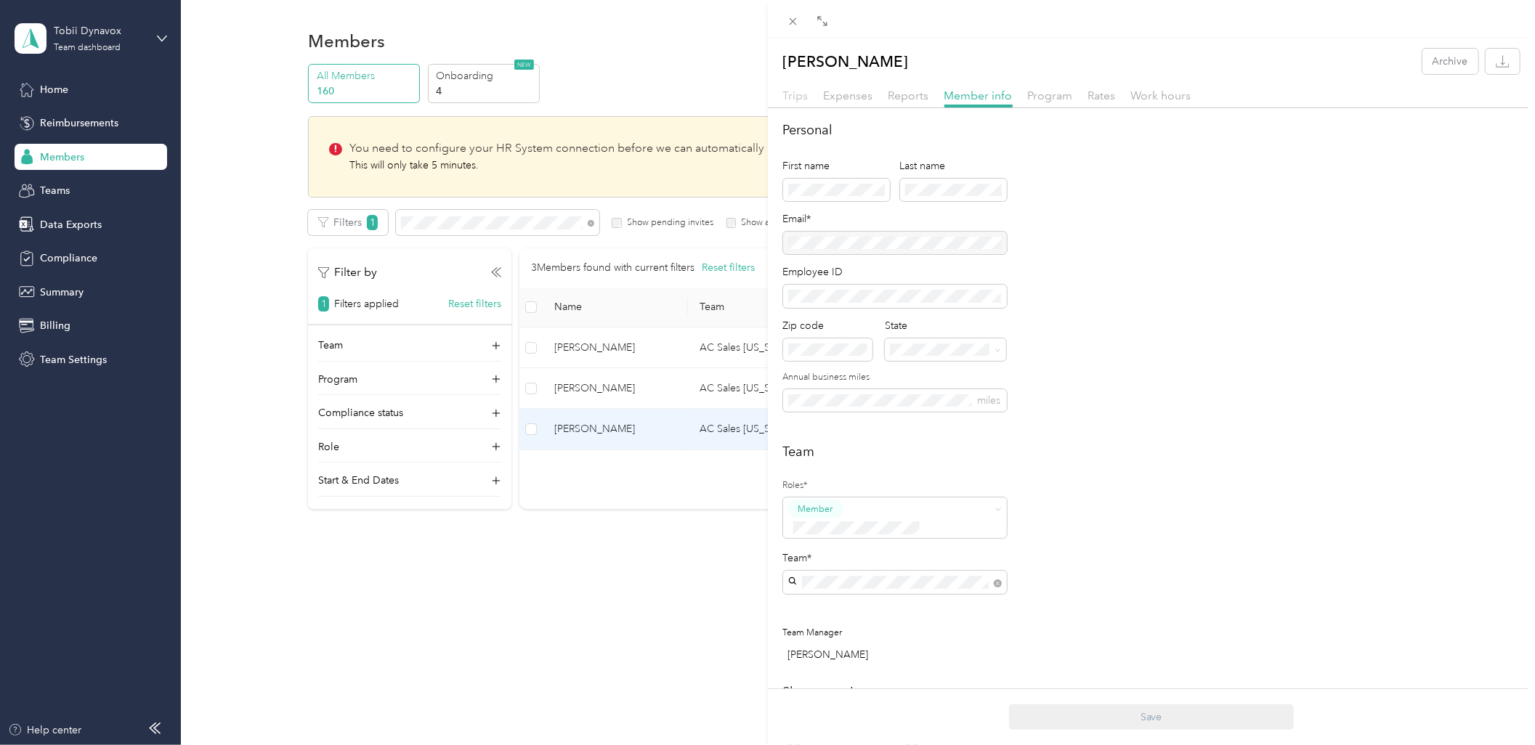
click at [807, 99] on span "Trips" at bounding box center [795, 96] width 25 height 14
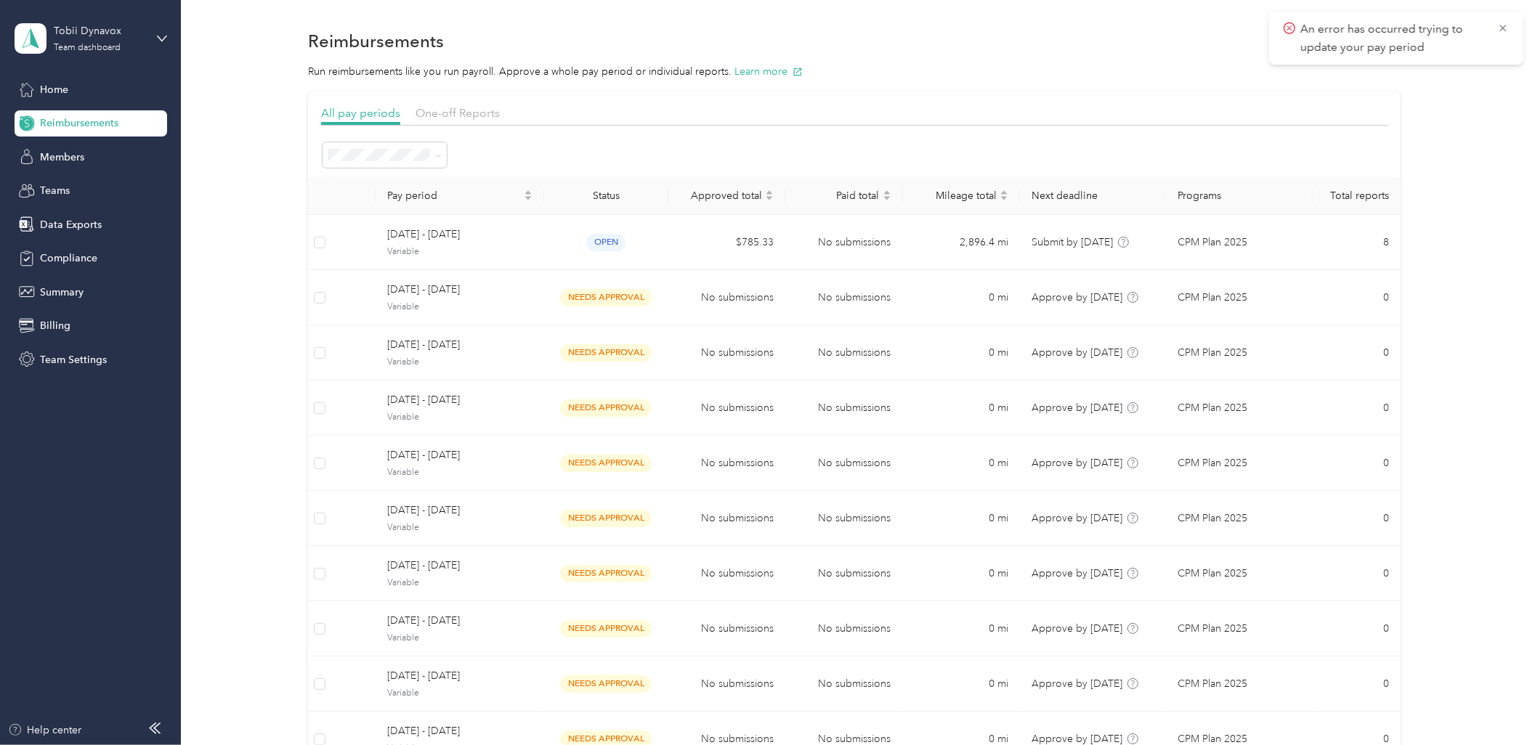
click at [930, 133] on div "All pay periods One-off Reports Pay period Status Approved total Paid total Mil…" at bounding box center [854, 460] width 1067 height 710
click at [286, 183] on div "All pay periods One-off Reports Pay period Status Approved total Paid total Mil…" at bounding box center [854, 459] width 1311 height 735
click at [97, 147] on div "Members" at bounding box center [91, 157] width 153 height 26
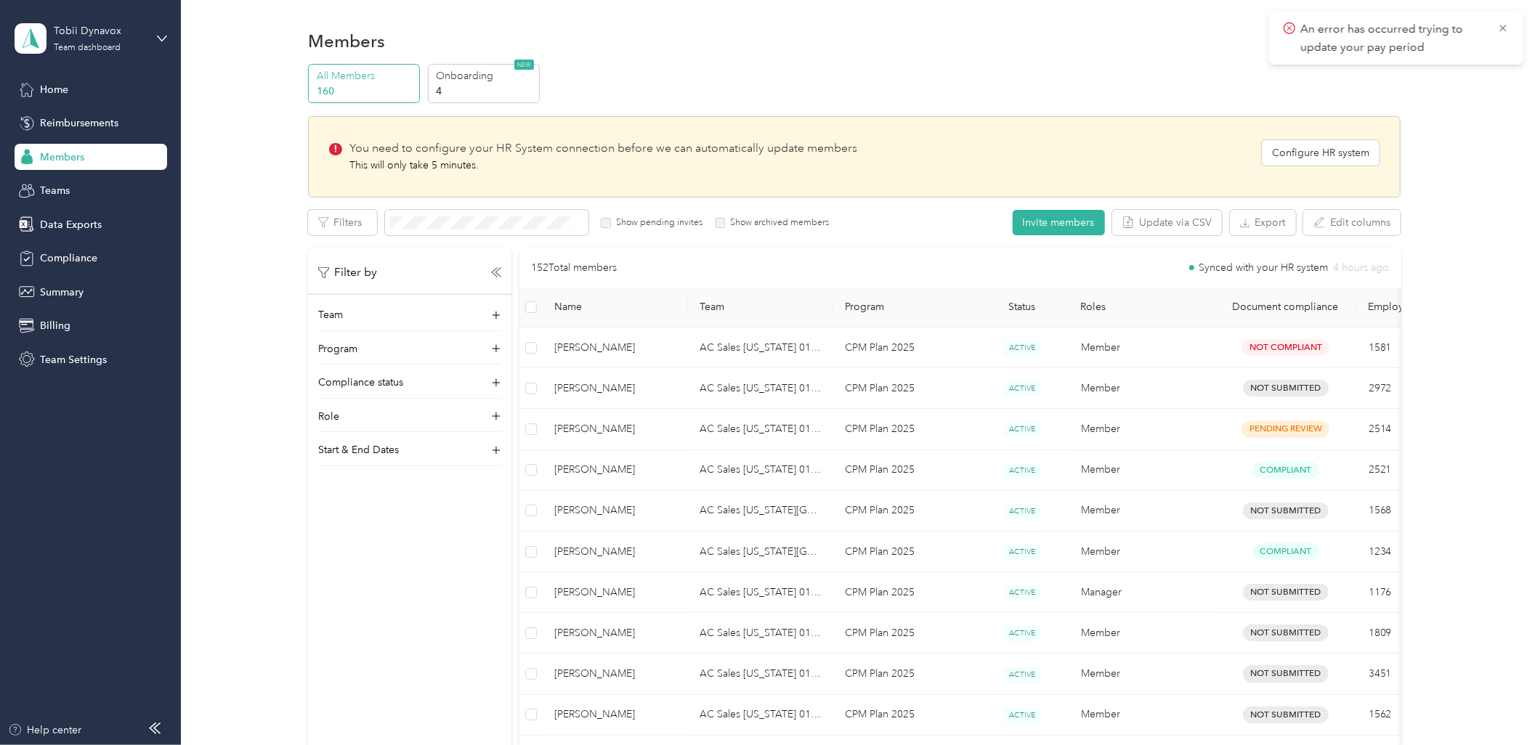
click at [214, 281] on div "All Members 160 Onboarding 4 NEW You need to configure your HR System connectio…" at bounding box center [854, 736] width 1311 height 1344
click at [1442, 245] on div "All Members 160 Onboarding 4 NEW You need to configure your HR System connectio…" at bounding box center [854, 736] width 1311 height 1344
click at [714, 116] on div "You need to configure your HR System connection before we can automatically upd…" at bounding box center [854, 156] width 1092 height 81
